Goal: Task Accomplishment & Management: Manage account settings

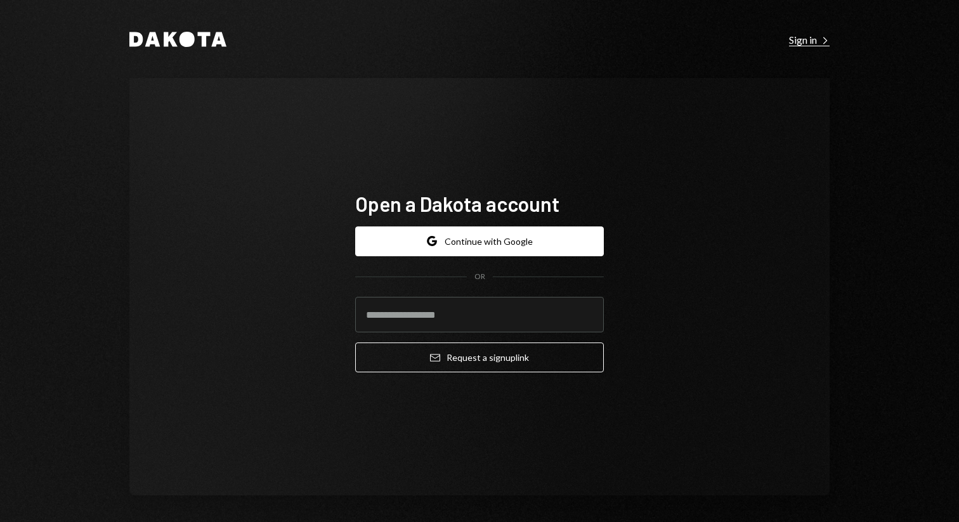
click at [812, 44] on div "Sign in Right Caret" at bounding box center [809, 40] width 41 height 13
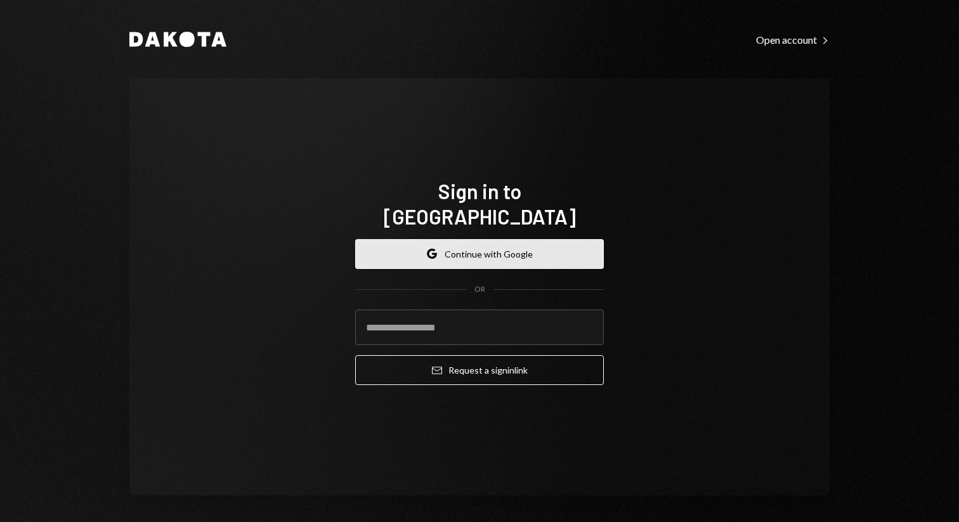
click at [502, 239] on button "Google Continue with Google" at bounding box center [479, 254] width 249 height 30
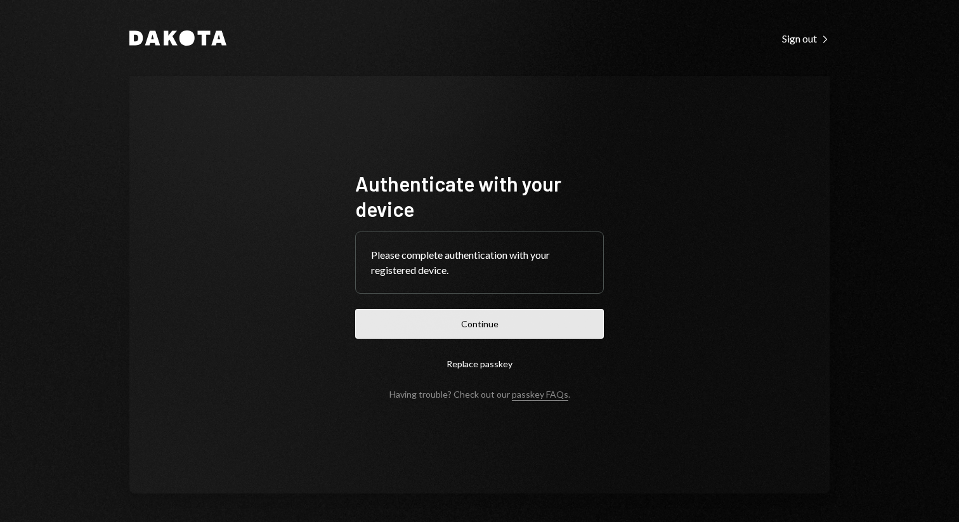
click at [495, 314] on button "Continue" at bounding box center [479, 324] width 249 height 30
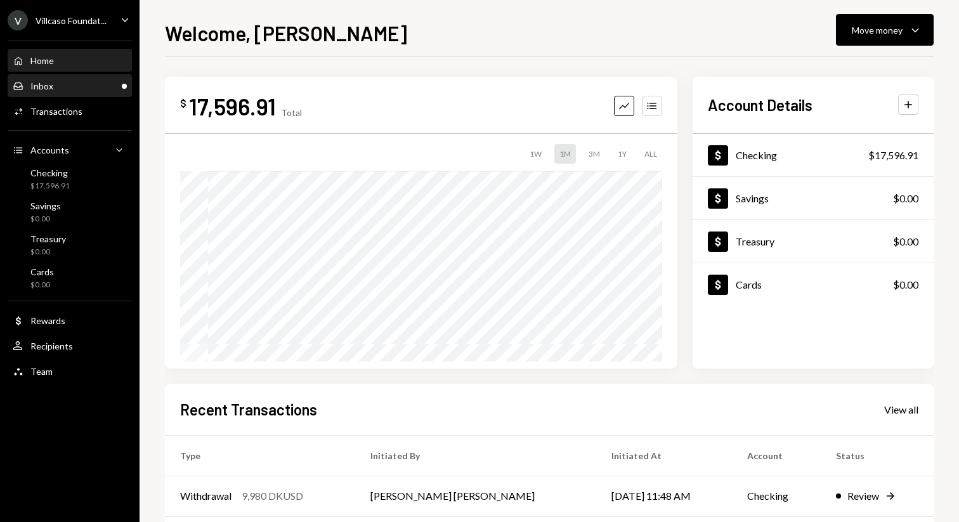
click at [53, 90] on div "Inbox Inbox" at bounding box center [70, 86] width 114 height 11
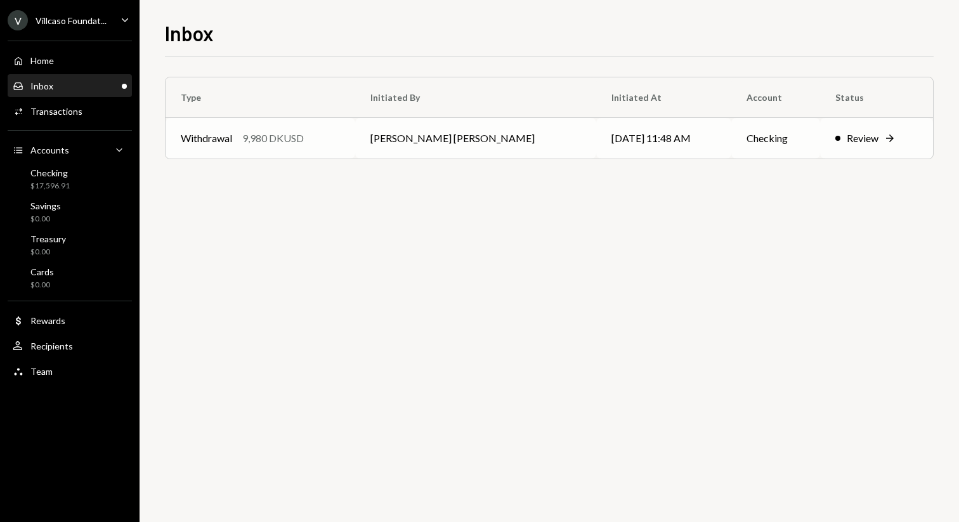
click at [596, 142] on td "10/14/25 11:48 AM" at bounding box center [664, 138] width 136 height 41
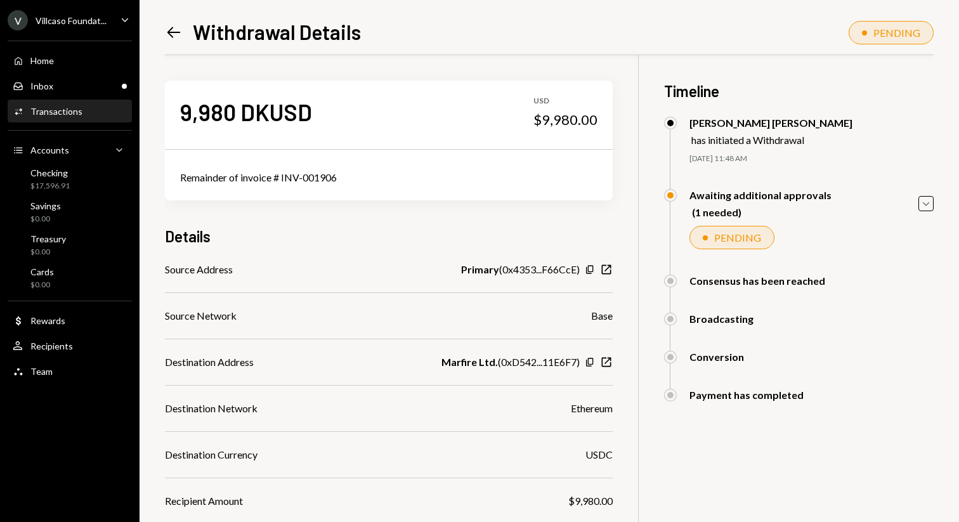
scroll to position [283, 0]
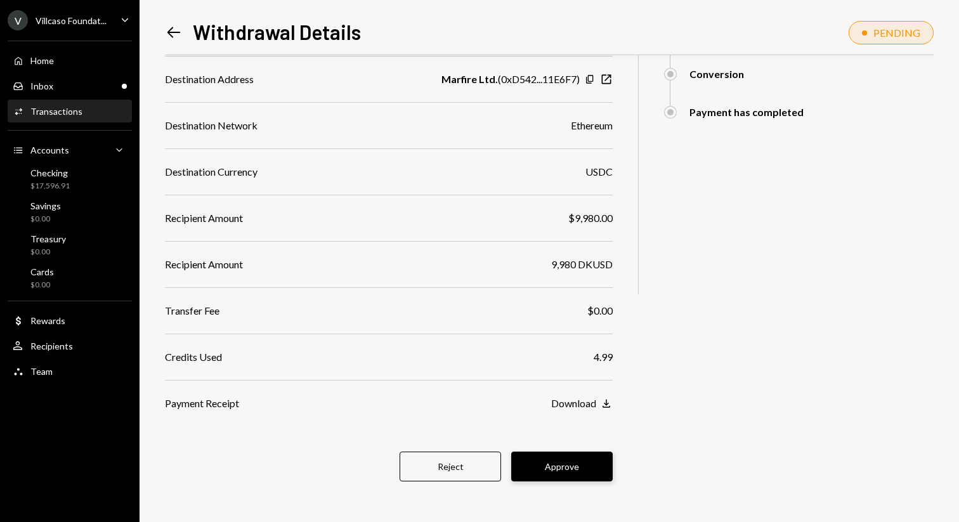
click at [550, 463] on button "Approve" at bounding box center [561, 466] width 101 height 30
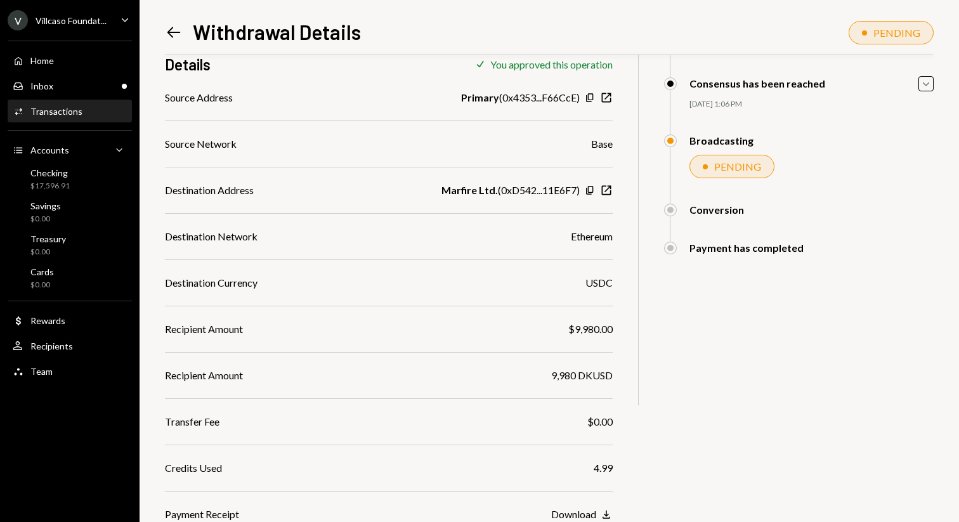
scroll to position [172, 0]
click at [113, 20] on div "V Villcaso Foundat... Caret Down" at bounding box center [69, 20] width 139 height 20
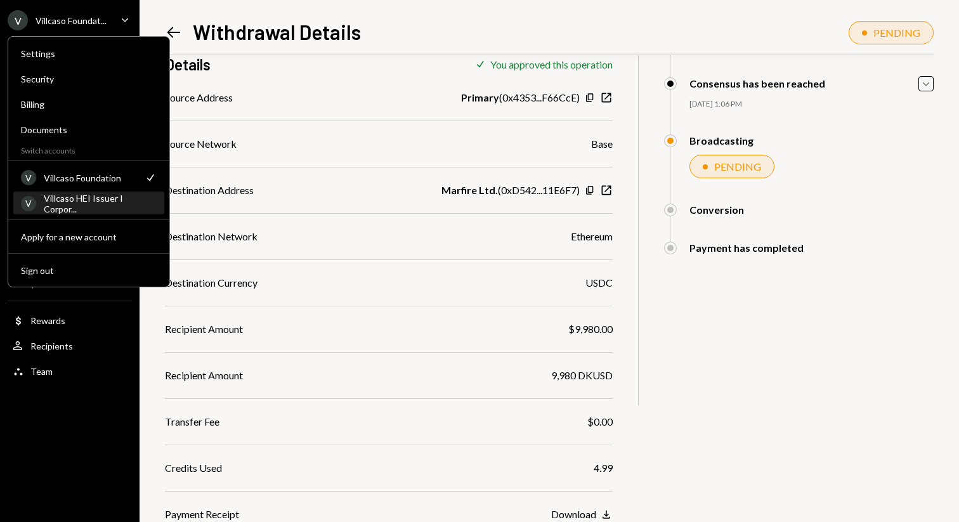
click at [96, 205] on div "Villcaso HEI Issuer I Corpor..." at bounding box center [100, 204] width 113 height 22
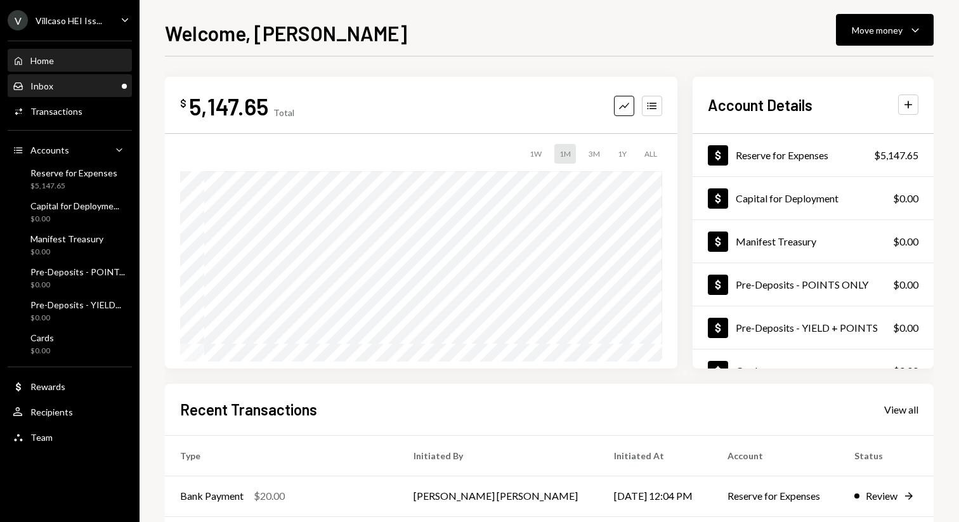
click at [101, 82] on div "Inbox Inbox" at bounding box center [70, 86] width 114 height 11
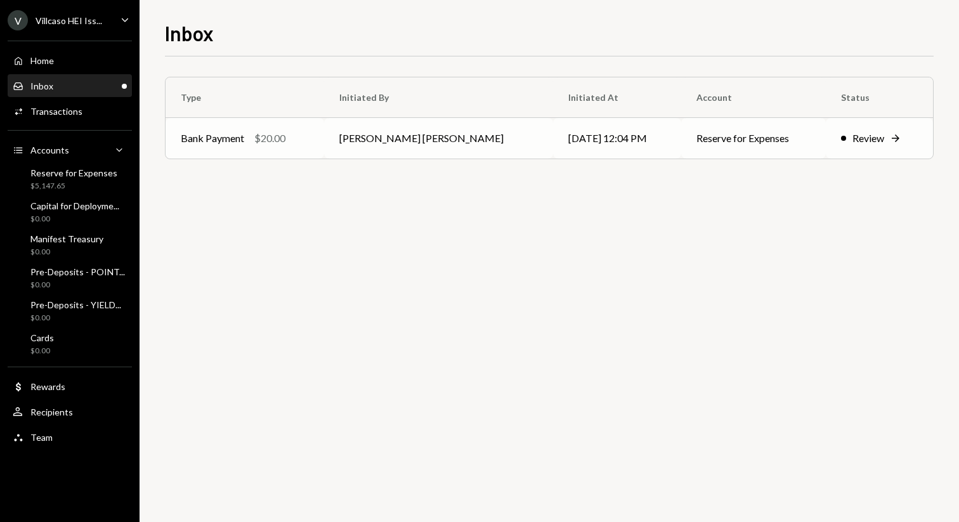
click at [652, 139] on td "10/14/25 12:04 PM" at bounding box center [617, 138] width 128 height 41
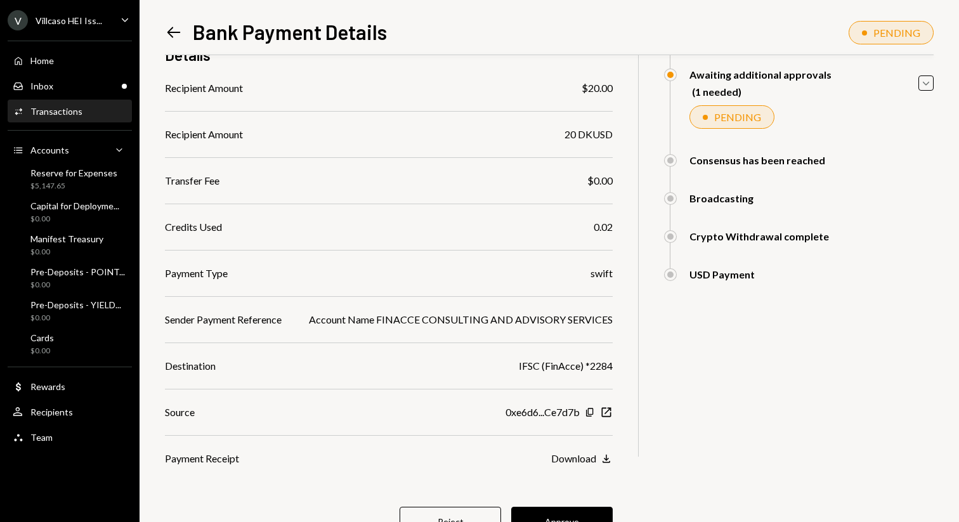
scroll to position [176, 0]
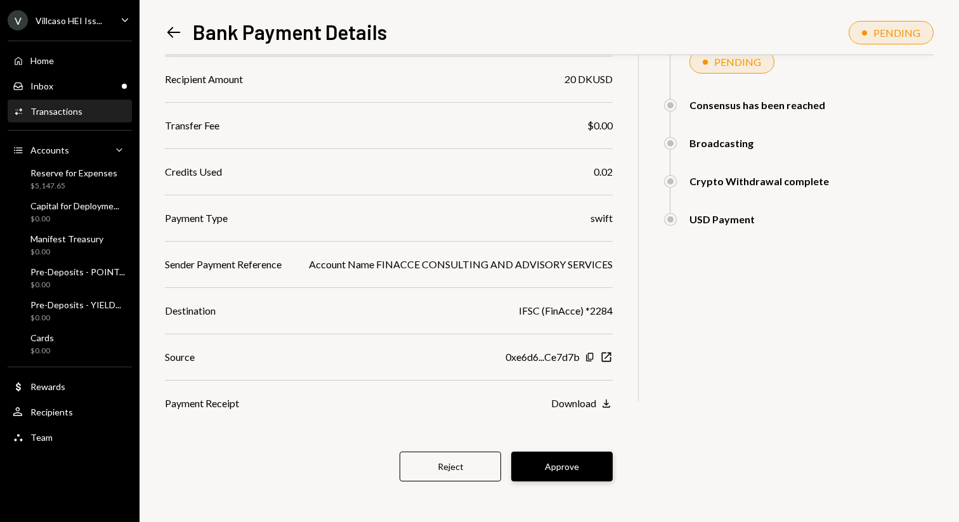
click at [608, 464] on button "Approve" at bounding box center [561, 466] width 101 height 30
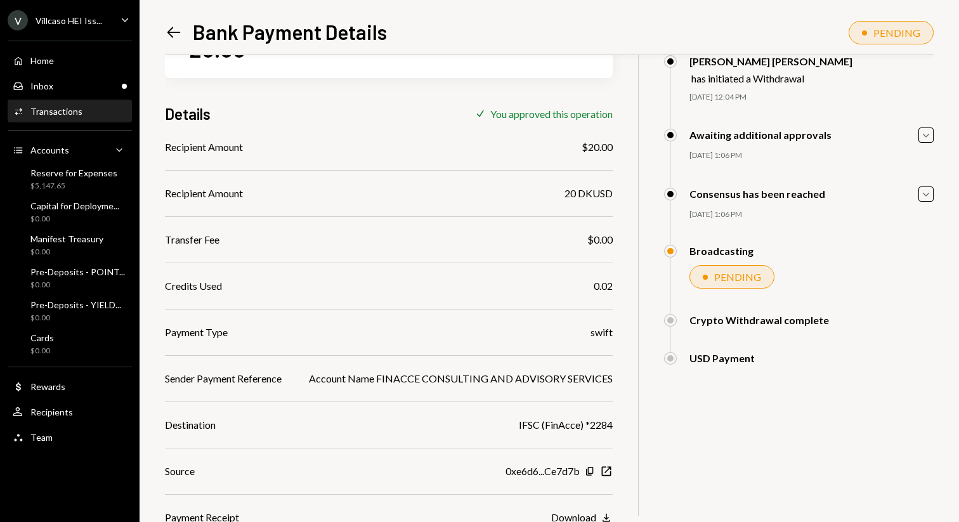
scroll to position [65, 0]
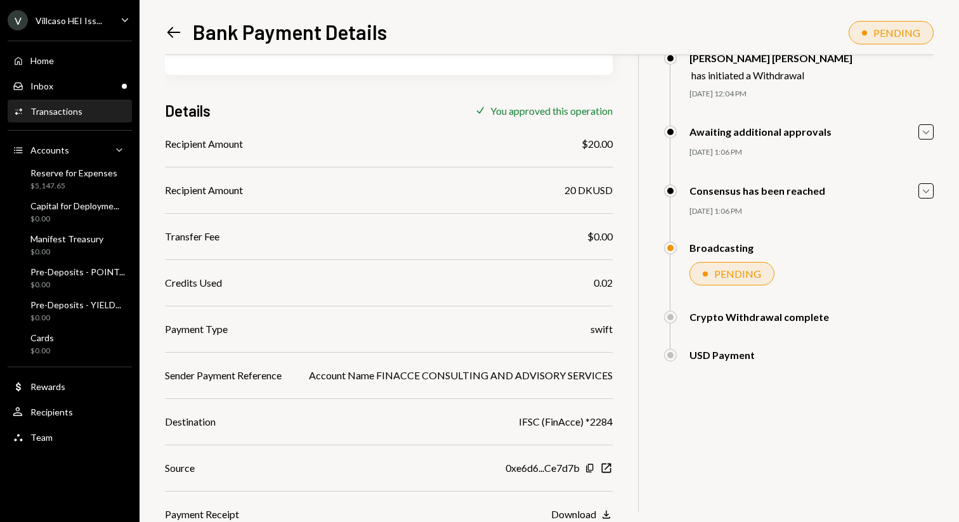
click at [739, 460] on div "$ 20.00 20 DKUSD Details Check You approved this operation Recipient Amount $20…" at bounding box center [549, 255] width 768 height 531
click at [171, 40] on icon "Left Arrow" at bounding box center [174, 32] width 18 height 18
